Goal: Navigation & Orientation: Find specific page/section

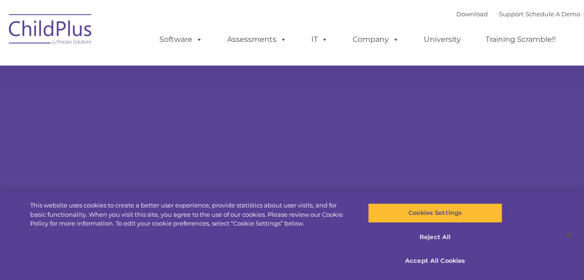
type input ""
select select "MEDIUM"
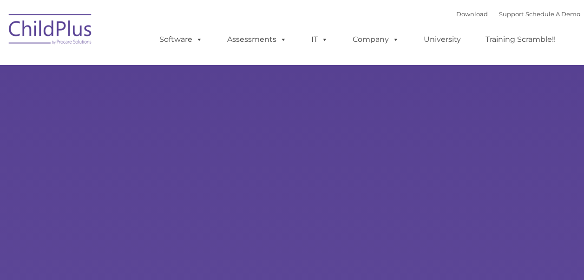
type input ""
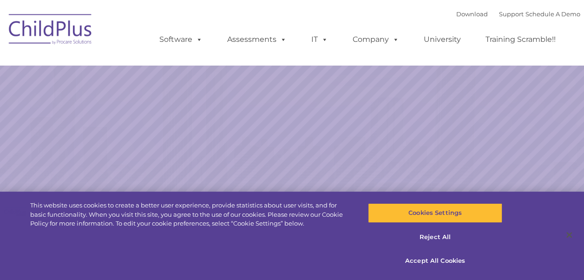
select select "MEDIUM"
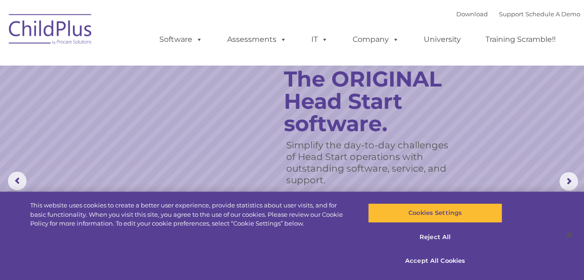
click at [274, 55] on ul "Software ChildPlus: The original and most widely-used Head Start data managemen…" at bounding box center [360, 39] width 439 height 37
